Goal: Task Accomplishment & Management: Use online tool/utility

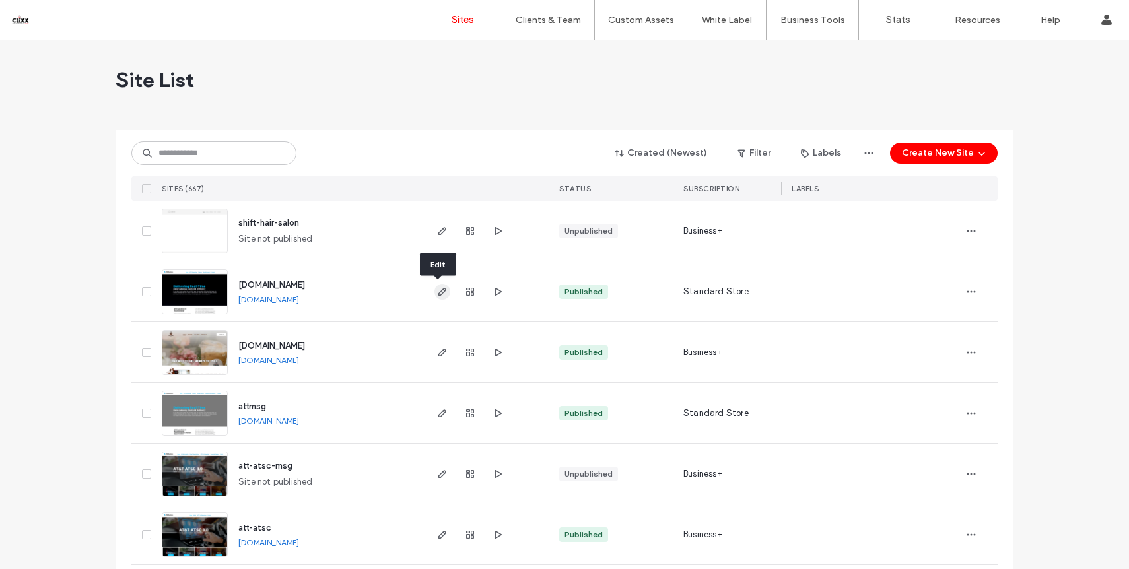
click at [440, 289] on icon "button" at bounding box center [442, 291] width 11 height 11
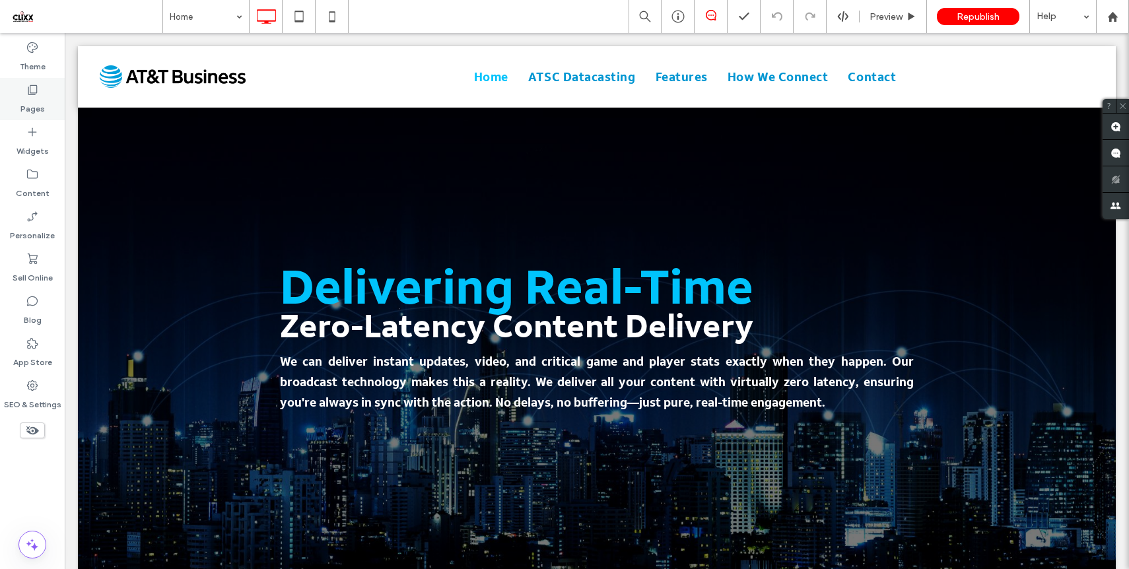
click at [28, 108] on label "Pages" at bounding box center [32, 105] width 24 height 18
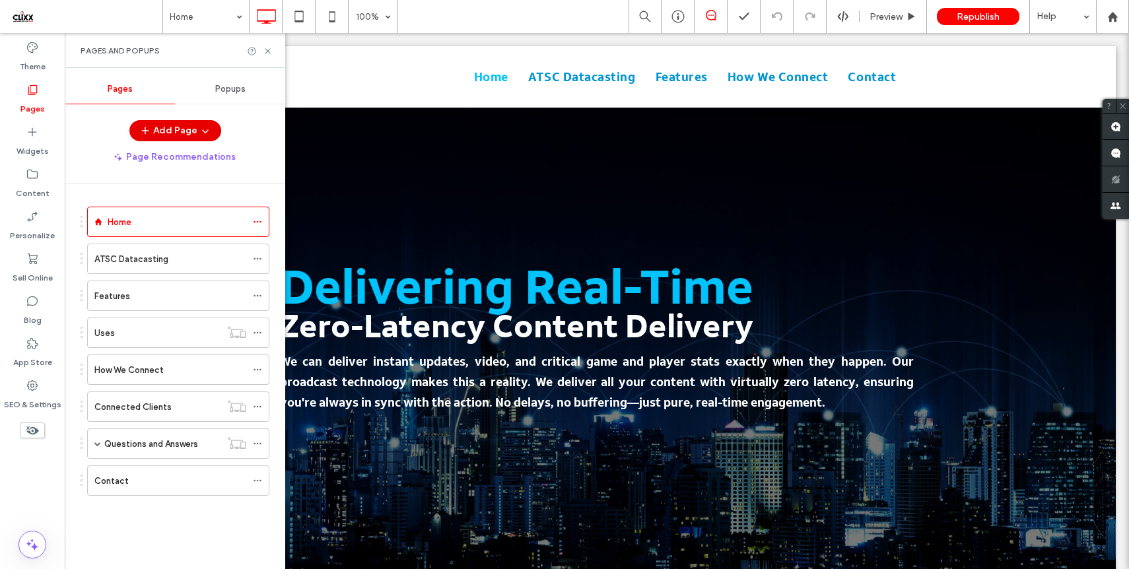
click at [165, 130] on button "Add Page" at bounding box center [175, 130] width 92 height 21
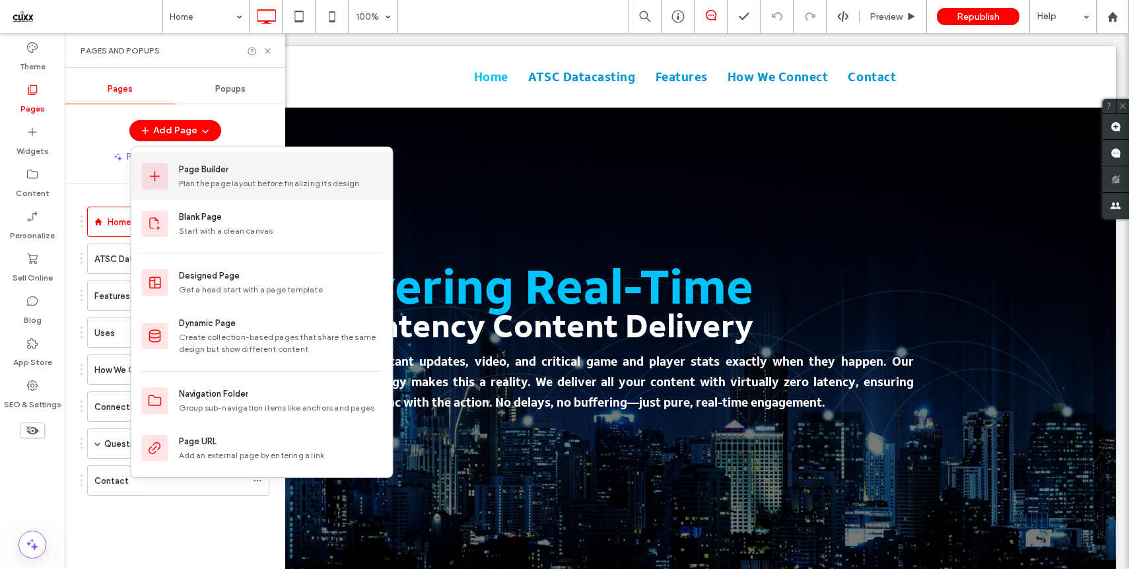
click at [292, 170] on div "Page Builder" at bounding box center [280, 169] width 203 height 13
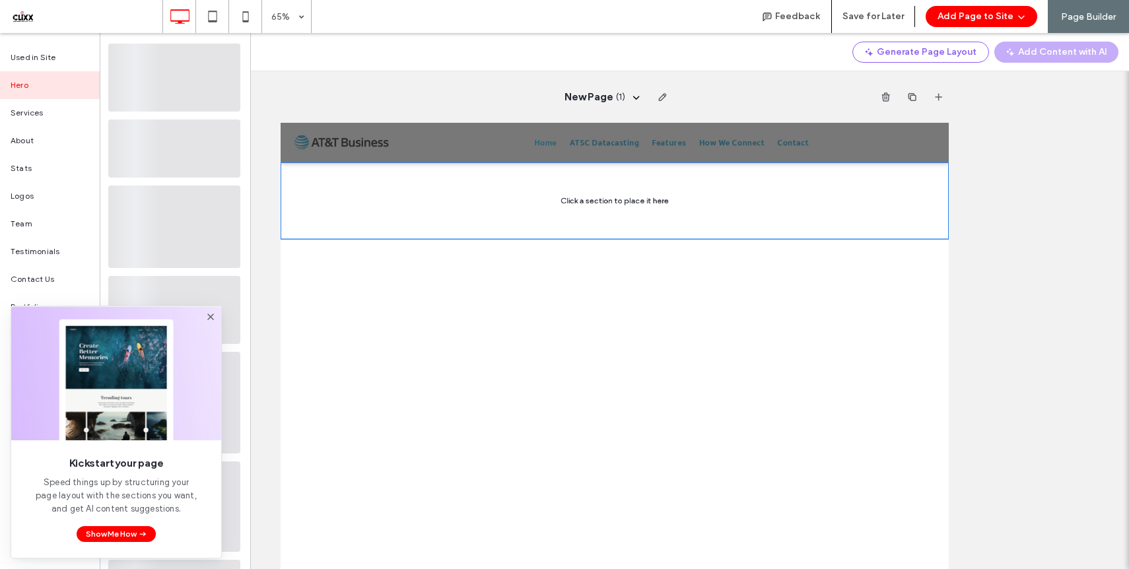
click at [210, 315] on icon at bounding box center [210, 317] width 11 height 11
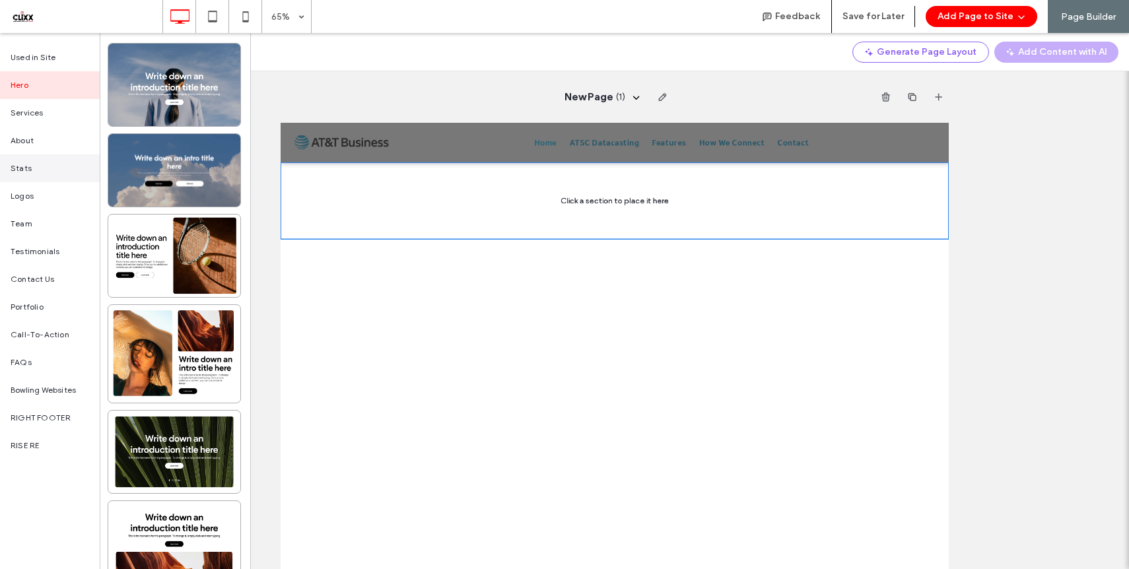
click at [24, 164] on span "Stats" at bounding box center [21, 168] width 21 height 12
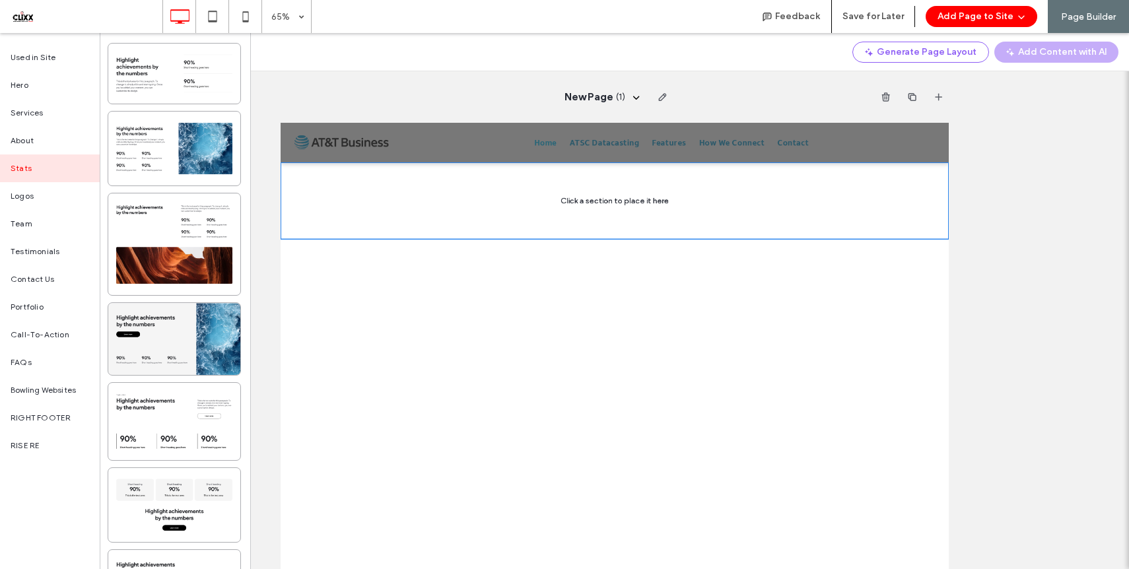
scroll to position [70, 0]
